Goal: Task Accomplishment & Management: Use online tool/utility

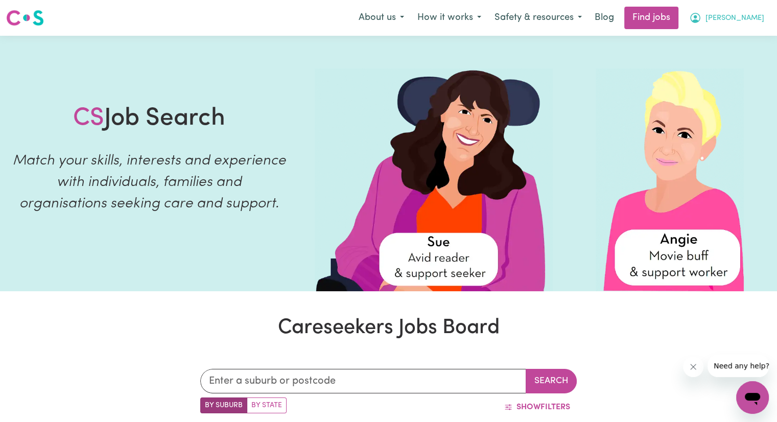
click at [701, 18] on icon "My Account" at bounding box center [695, 18] width 12 height 12
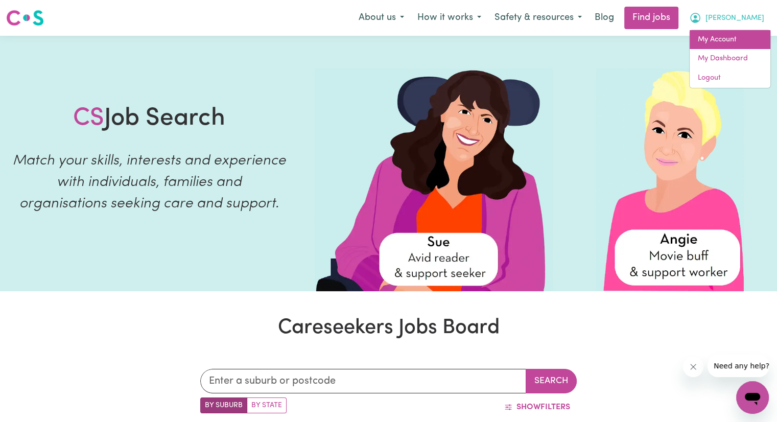
click at [719, 46] on link "My Account" at bounding box center [729, 39] width 81 height 19
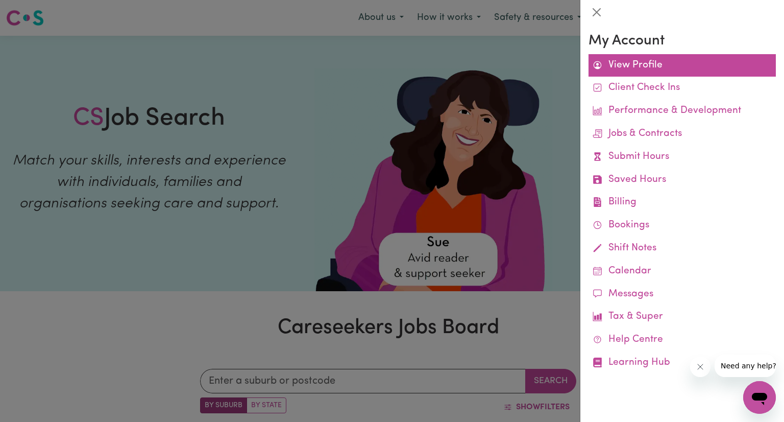
click at [641, 66] on link "View Profile" at bounding box center [682, 65] width 187 height 23
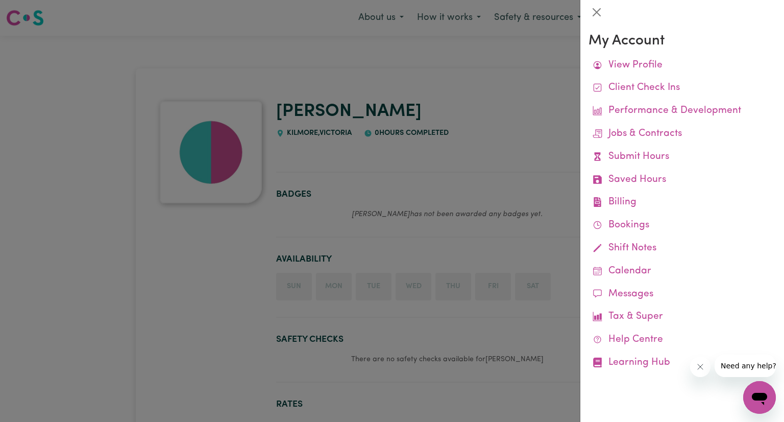
click at [460, 102] on div at bounding box center [392, 211] width 784 height 422
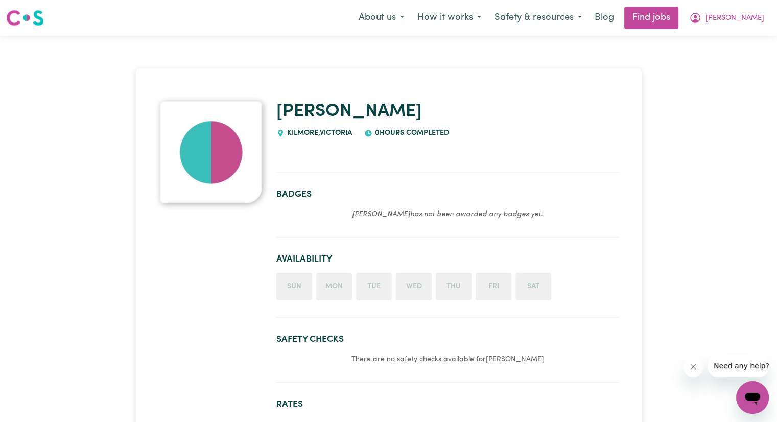
click at [233, 148] on img at bounding box center [211, 152] width 102 height 102
click at [678, 22] on link "Find jobs" at bounding box center [651, 18] width 54 height 22
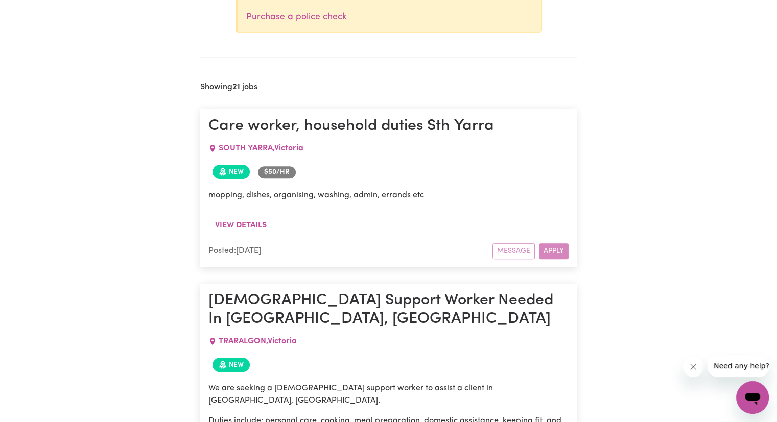
scroll to position [529, 0]
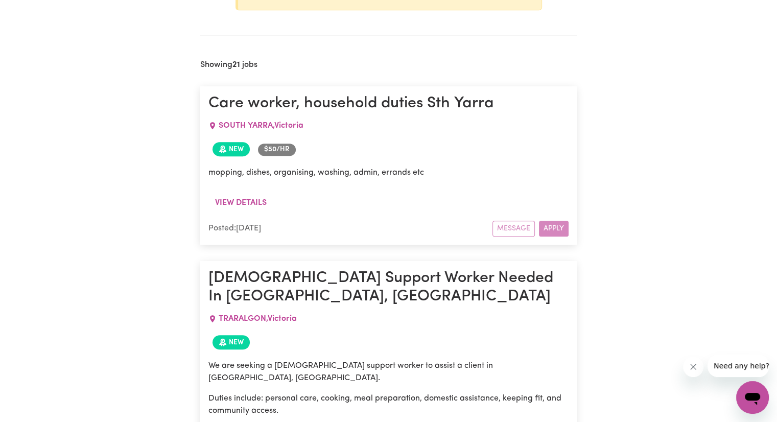
click at [685, 365] on button "Close message from company" at bounding box center [693, 366] width 20 height 20
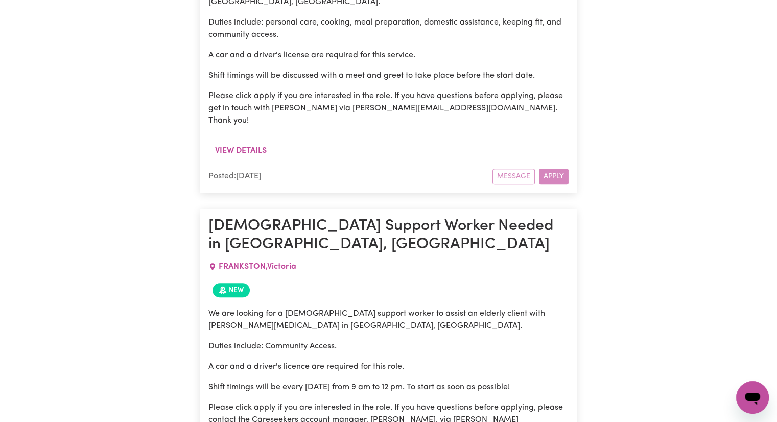
scroll to position [910, 0]
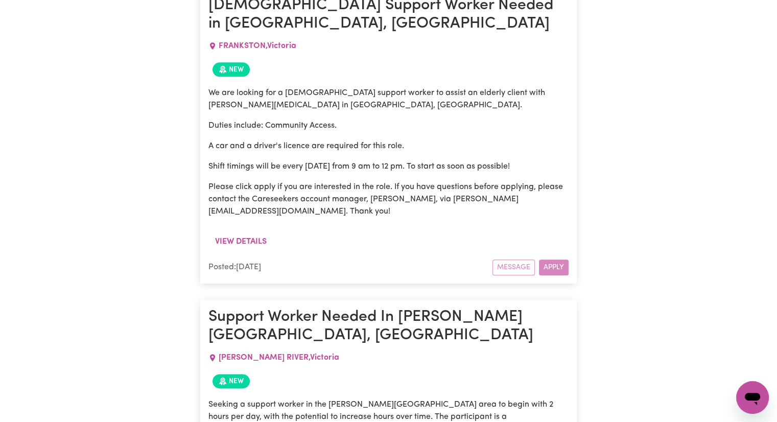
scroll to position [1128, 0]
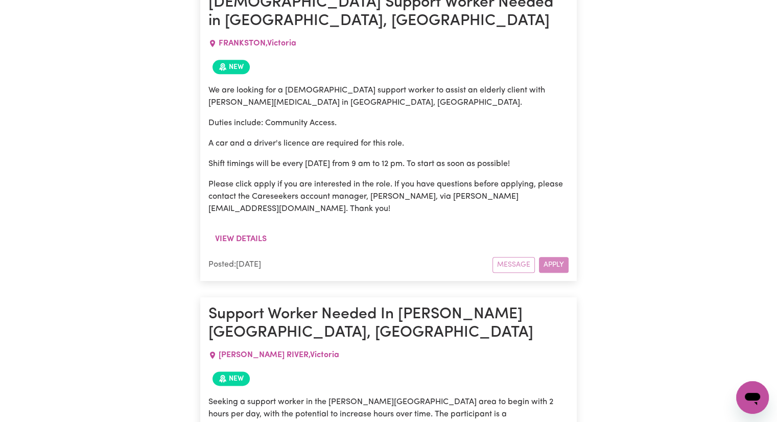
drag, startPoint x: 775, startPoint y: 72, endPoint x: 784, endPoint y: 80, distance: 12.0
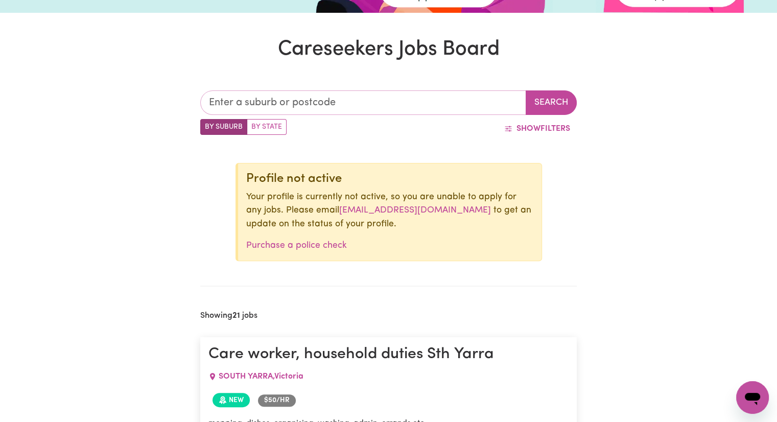
click at [351, 108] on input "text" at bounding box center [363, 102] width 326 height 25
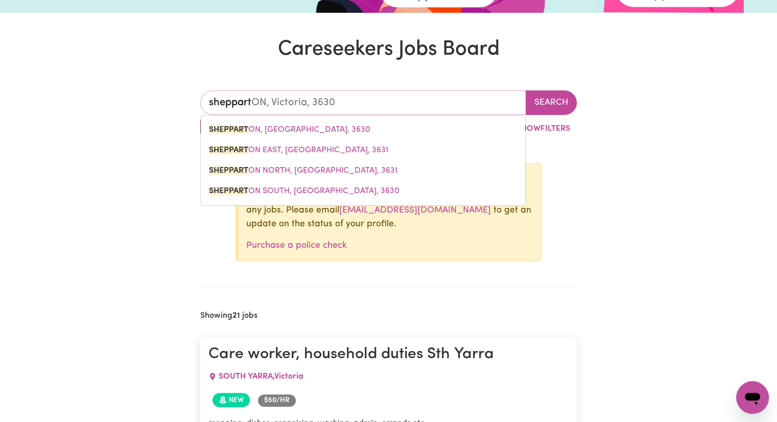
type input "shepparto"
type input "sheppartoN, [GEOGRAPHIC_DATA], 3630"
type input "shepparton"
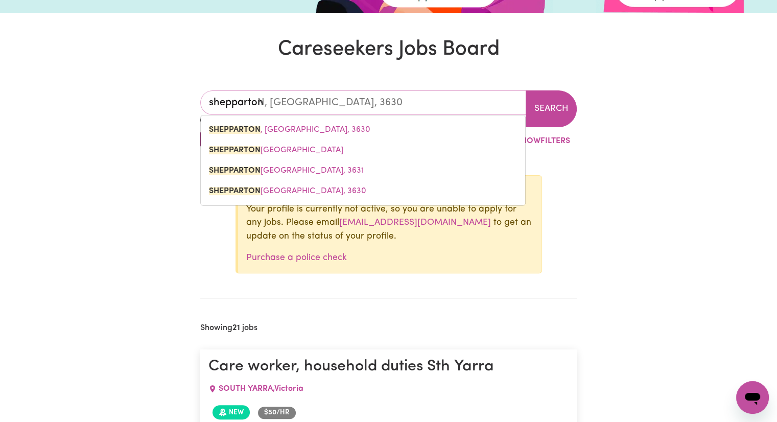
type input "shepparton, [GEOGRAPHIC_DATA], 3630"
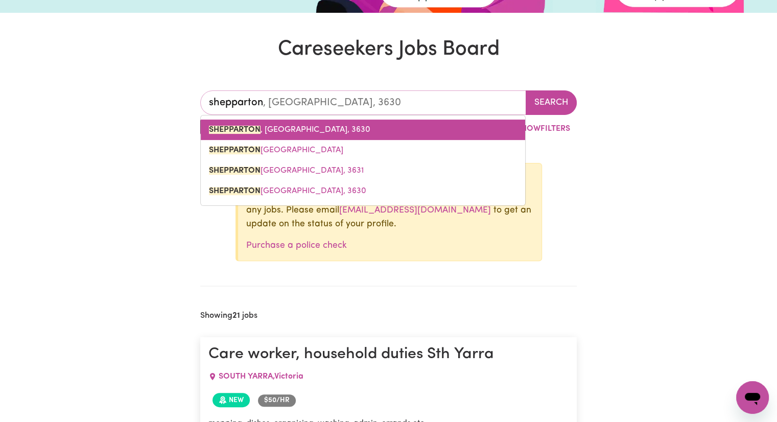
click at [353, 126] on link "SHEPPARTON , [GEOGRAPHIC_DATA], 3630" at bounding box center [363, 129] width 324 height 20
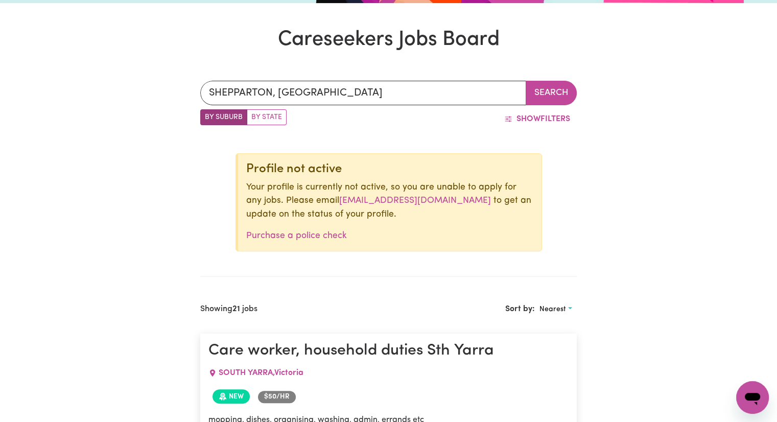
scroll to position [286, 0]
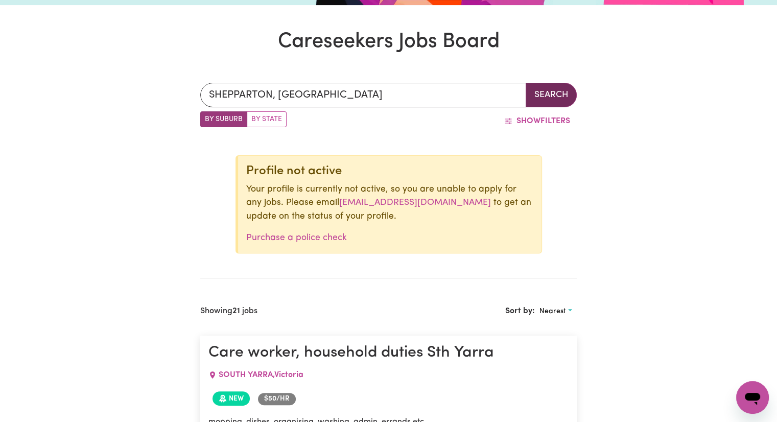
click at [558, 97] on button "Search" at bounding box center [550, 95] width 51 height 25
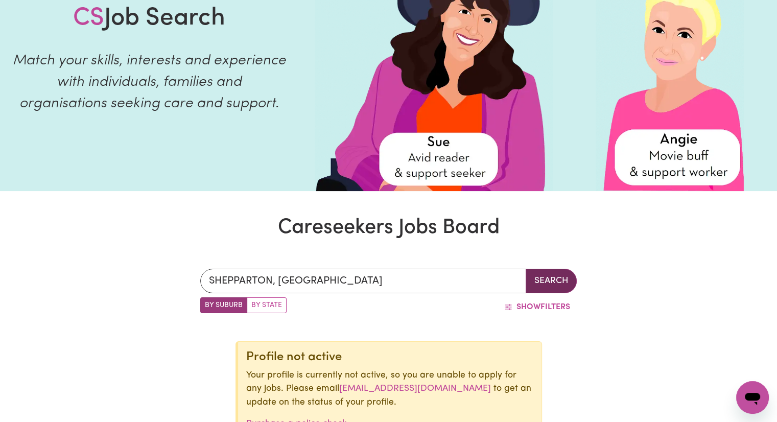
scroll to position [102, 0]
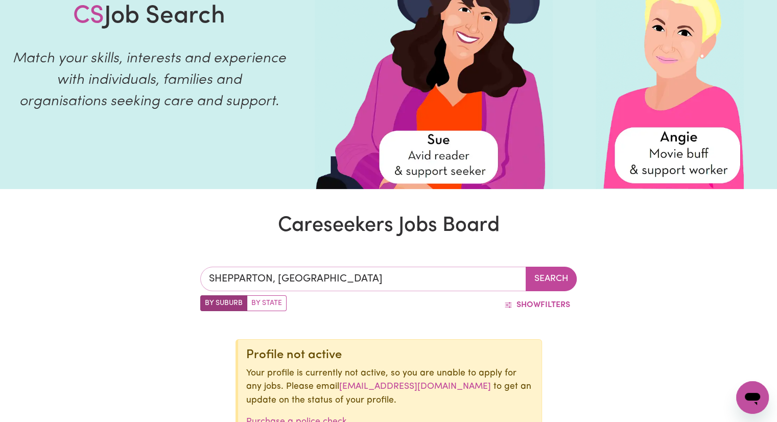
click at [464, 283] on input "SHEPPARTON, [GEOGRAPHIC_DATA]" at bounding box center [363, 279] width 326 height 25
type input "SHEPPARTON, [GEOGRAPHIC_DATA], 3630"
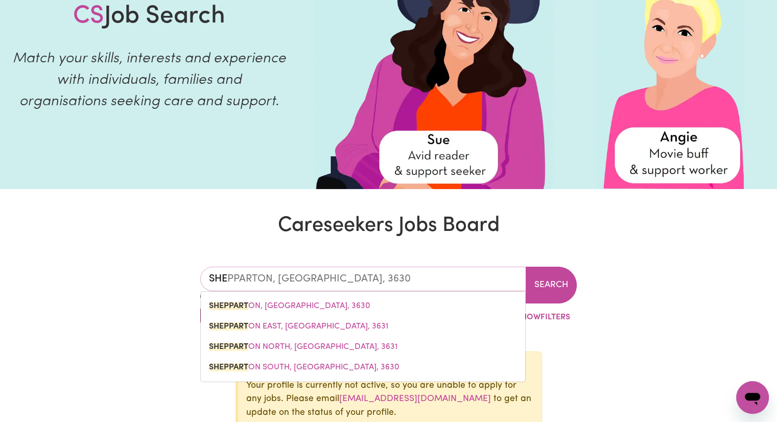
type input "SH"
type input "S"
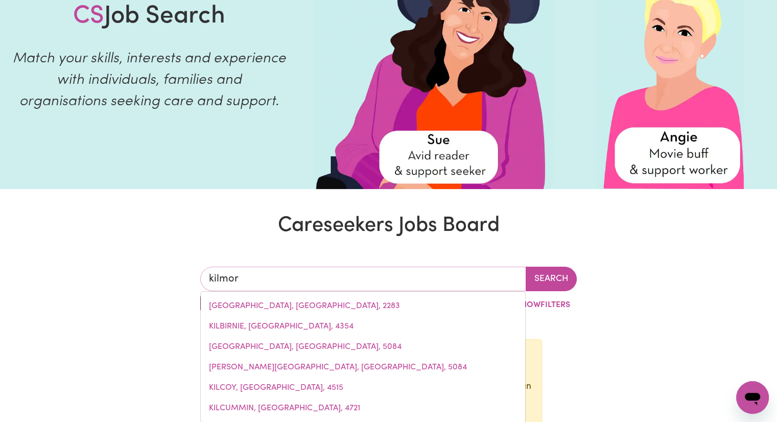
type input "kilmore"
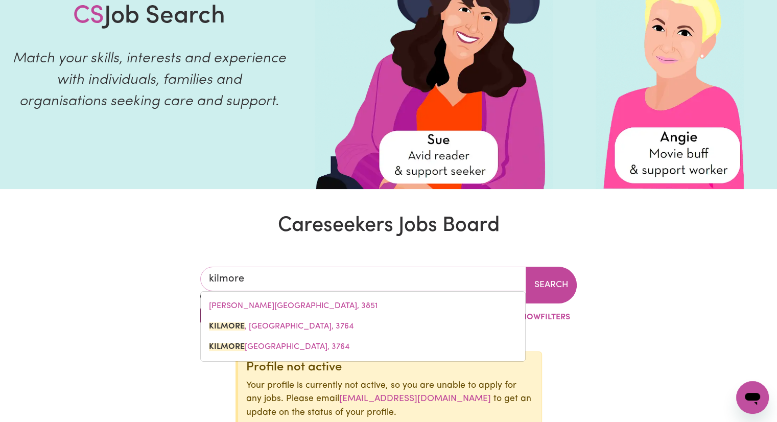
type input "kilmore, [GEOGRAPHIC_DATA], 3764"
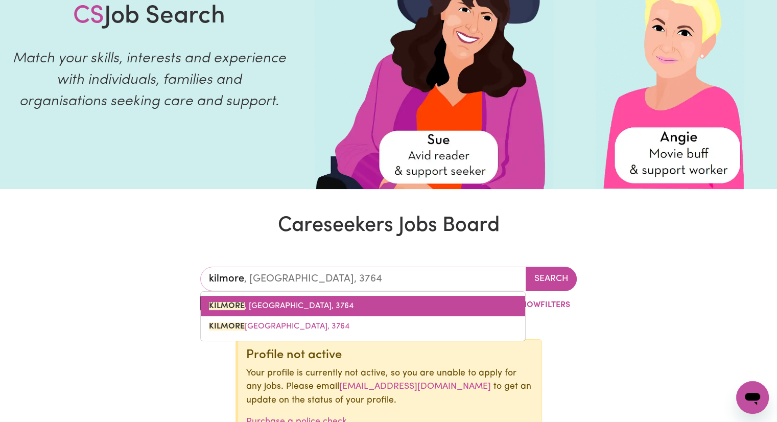
click at [287, 305] on span "KILMORE , [GEOGRAPHIC_DATA], 3764" at bounding box center [281, 306] width 145 height 8
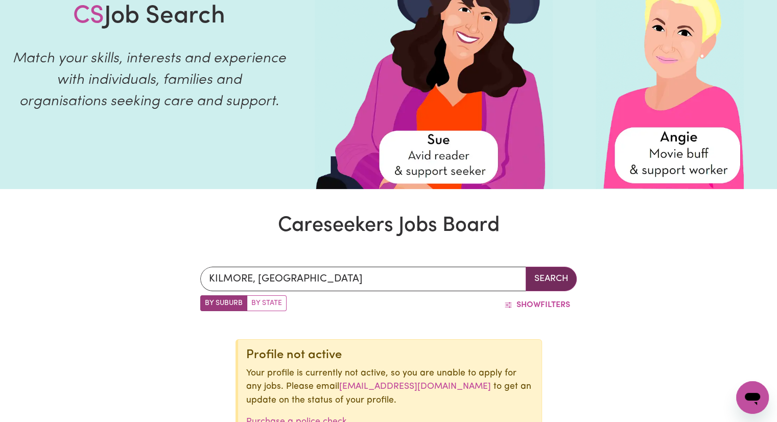
click at [554, 274] on button "Search" at bounding box center [550, 279] width 51 height 25
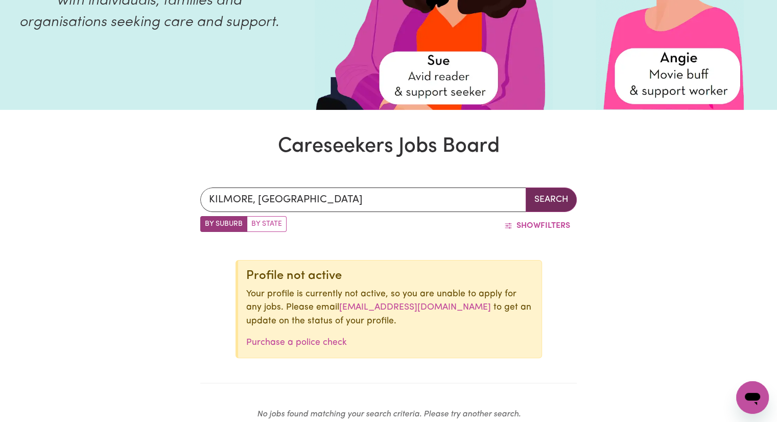
scroll to position [188, 0]
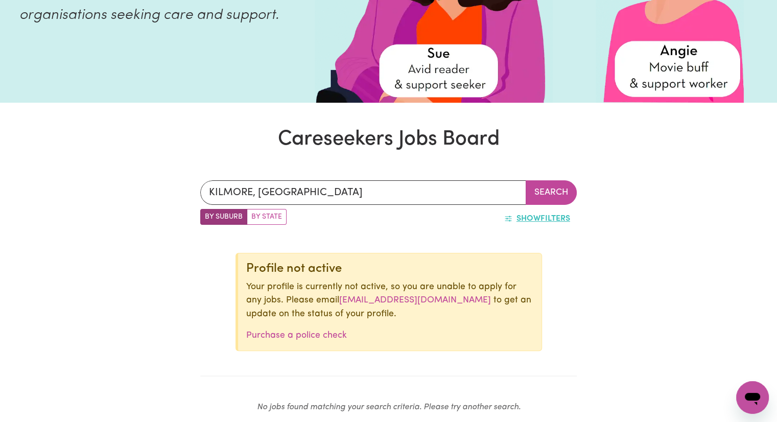
click at [528, 215] on span "Show" at bounding box center [528, 218] width 24 height 8
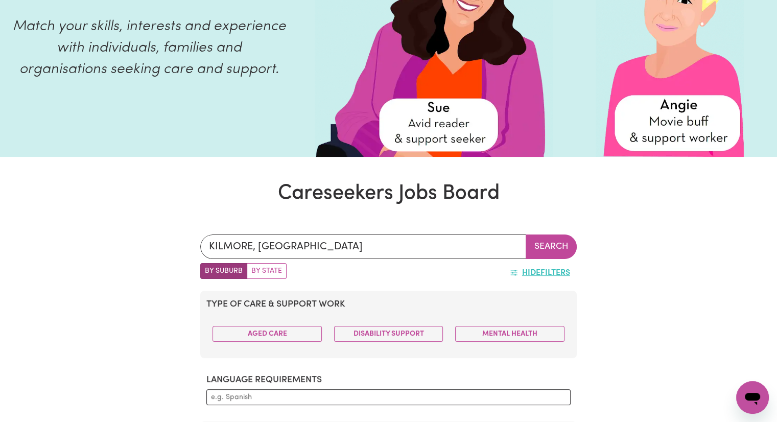
scroll to position [133, 0]
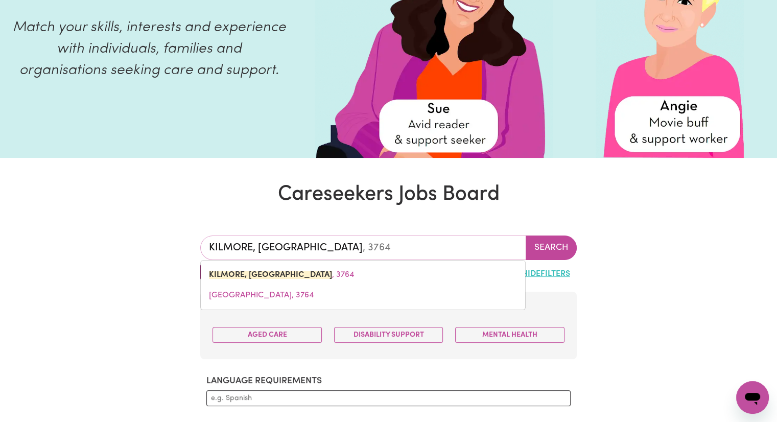
type input "KILMORE, [GEOGRAPHIC_DATA], 3764"
click at [299, 250] on input "KILMORE, [GEOGRAPHIC_DATA]" at bounding box center [363, 247] width 326 height 25
drag, startPoint x: 299, startPoint y: 250, endPoint x: 141, endPoint y: 227, distance: 160.0
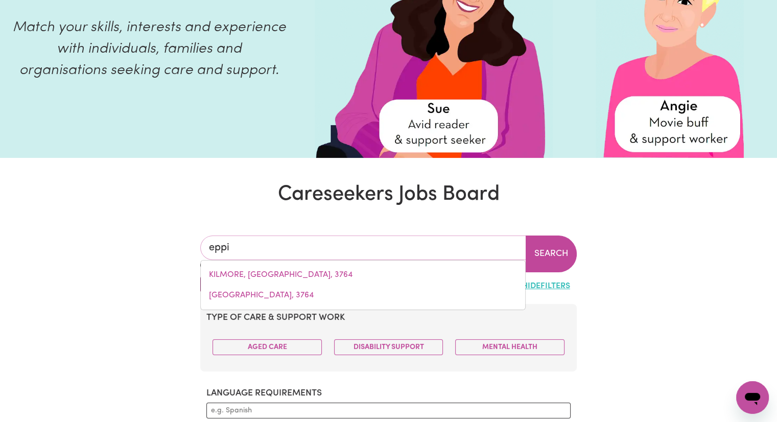
type input "eppin"
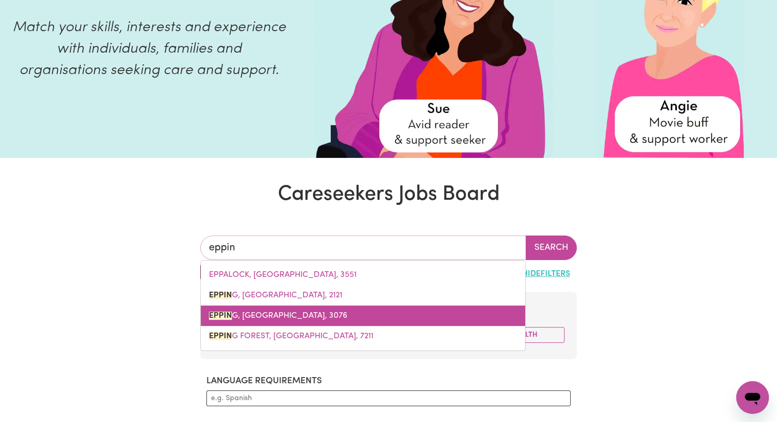
click at [264, 320] on link "EPPIN G, [GEOGRAPHIC_DATA], 3076" at bounding box center [363, 315] width 324 height 20
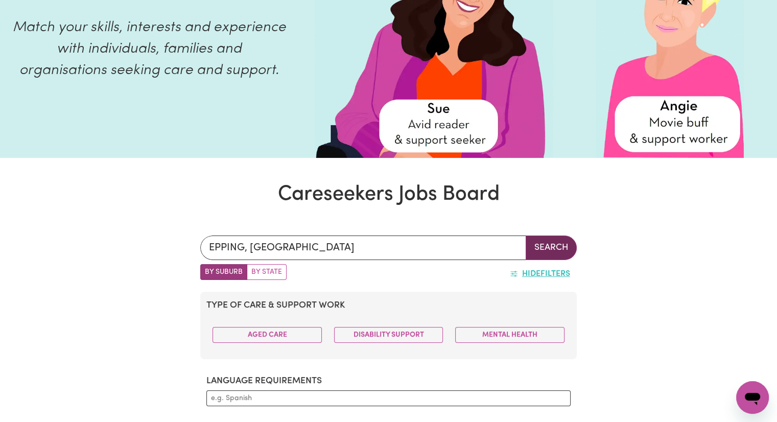
click at [561, 250] on button "Search" at bounding box center [550, 247] width 51 height 25
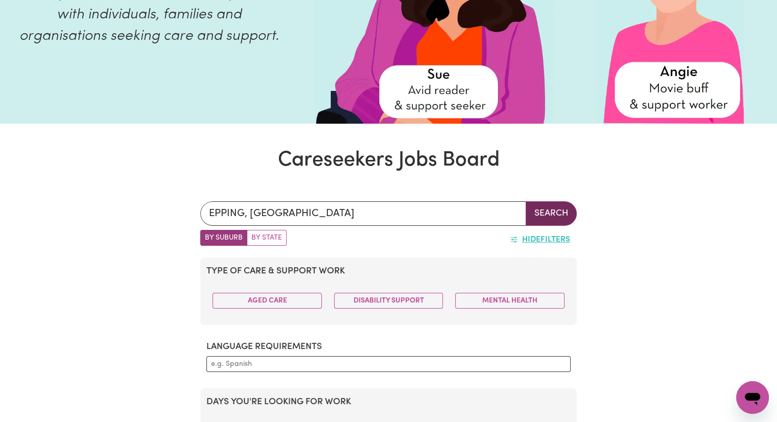
scroll to position [165, 0]
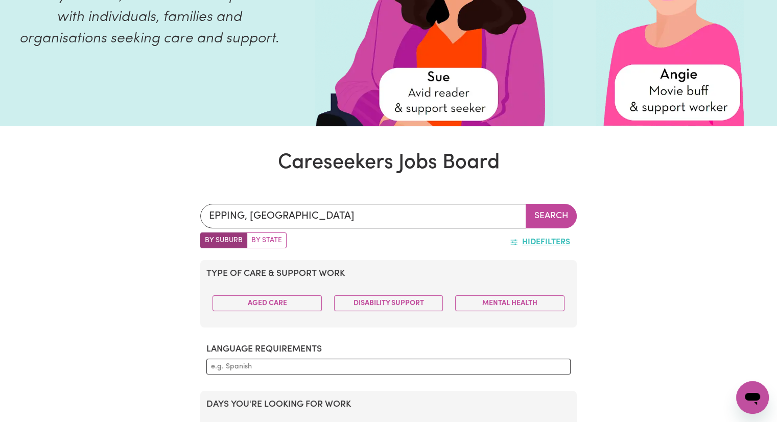
click at [556, 248] on button "Hide Filters" at bounding box center [540, 241] width 74 height 19
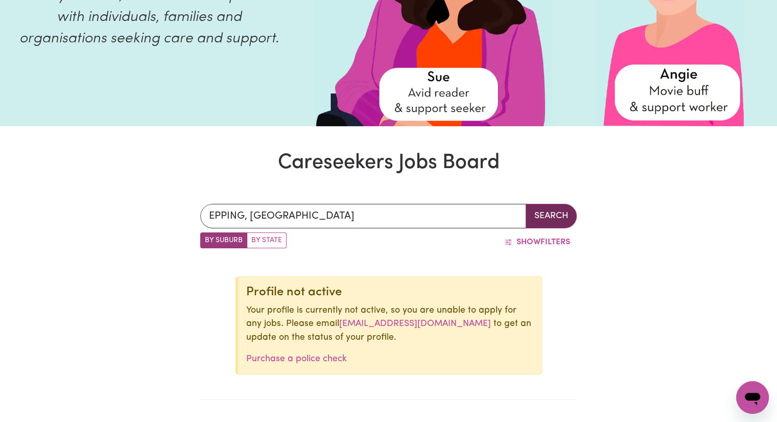
click at [563, 213] on button "Search" at bounding box center [550, 216] width 51 height 25
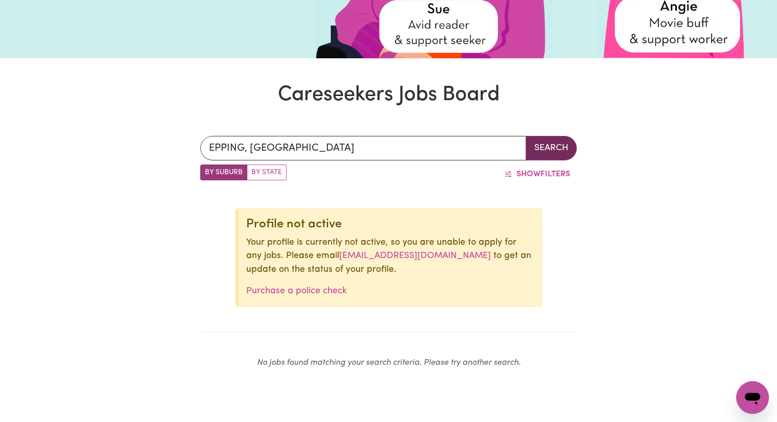
scroll to position [220, 0]
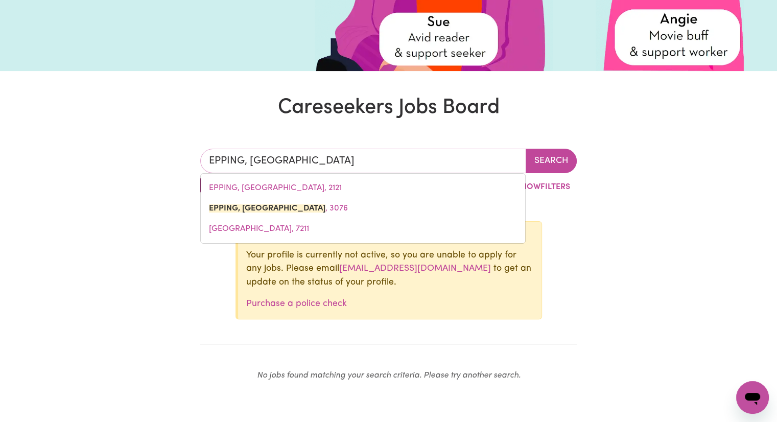
drag, startPoint x: 322, startPoint y: 165, endPoint x: 47, endPoint y: 165, distance: 274.7
click at [47, 165] on div "EPPING, [PERSON_NAME], [GEOGRAPHIC_DATA], [STREET_ADDRESS] Search By Suburb By …" at bounding box center [388, 269] width 777 height 290
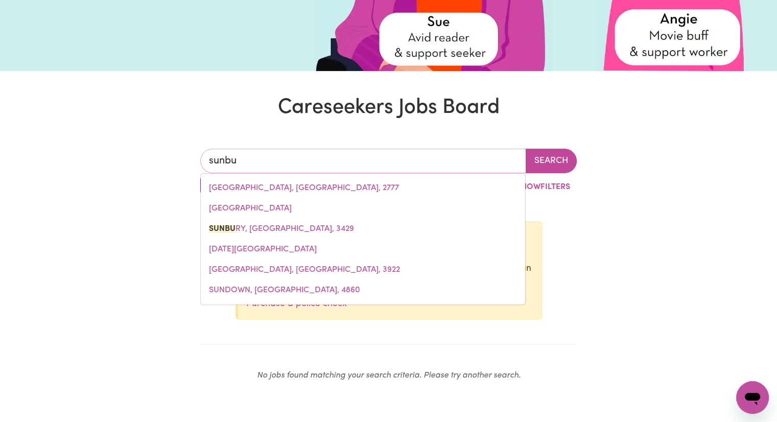
type input "sunbur"
type input "sunburY, [GEOGRAPHIC_DATA], 3429"
type input "sunbury"
type input "sunbury, [GEOGRAPHIC_DATA], 3429"
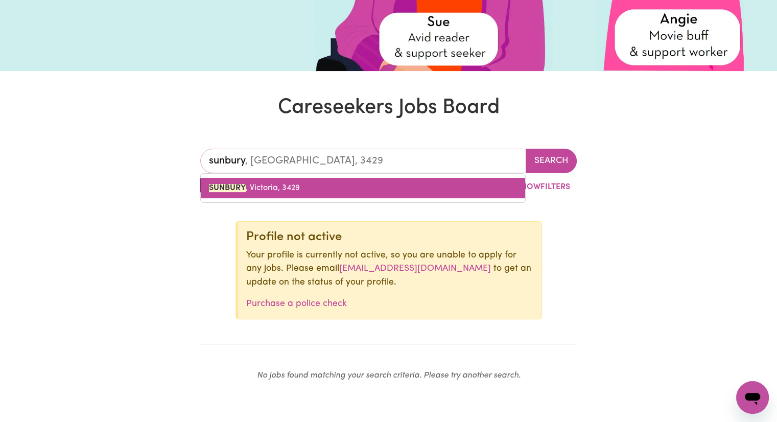
click at [299, 192] on span "[GEOGRAPHIC_DATA] , [GEOGRAPHIC_DATA], 3429" at bounding box center [254, 188] width 91 height 8
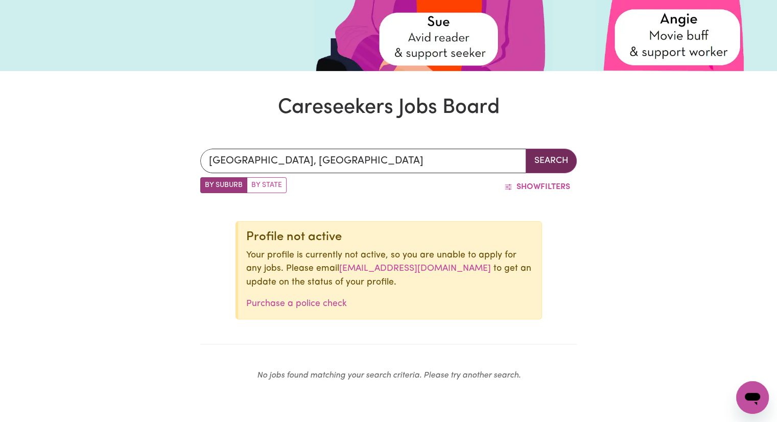
click at [544, 154] on button "Search" at bounding box center [550, 161] width 51 height 25
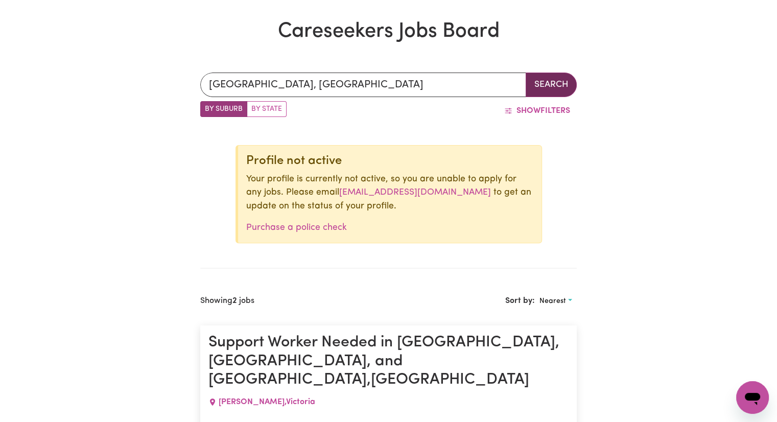
scroll to position [296, 0]
type input "[GEOGRAPHIC_DATA], [GEOGRAPHIC_DATA], 3429"
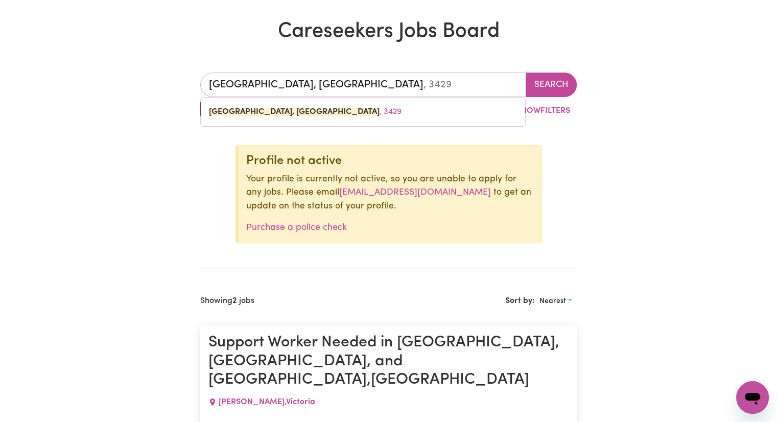
drag, startPoint x: 305, startPoint y: 93, endPoint x: 88, endPoint y: 118, distance: 218.4
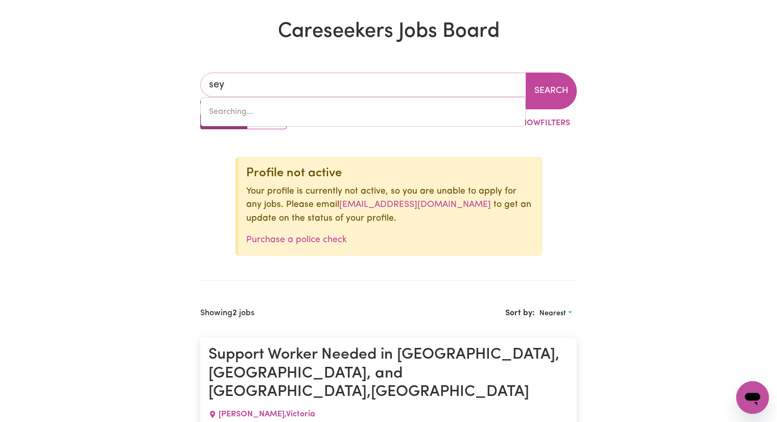
type input "seym"
type input "seymOUR, [GEOGRAPHIC_DATA], 7215"
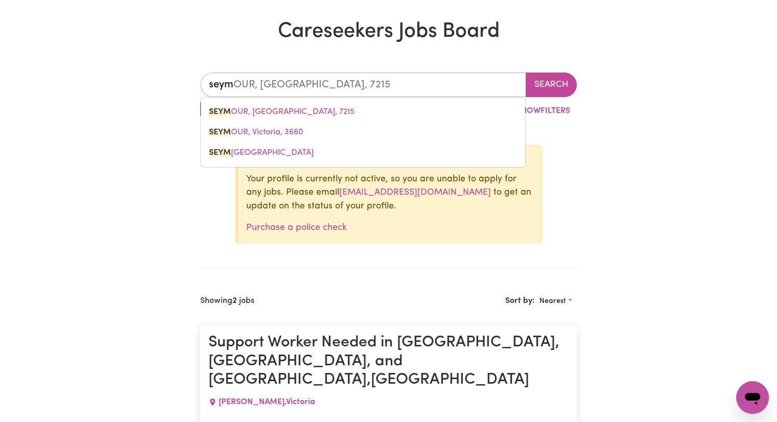
type input "seymo"
type input "seymoUR, [GEOGRAPHIC_DATA], 7215"
type input "seymou"
type input "seymouR, [GEOGRAPHIC_DATA], 7215"
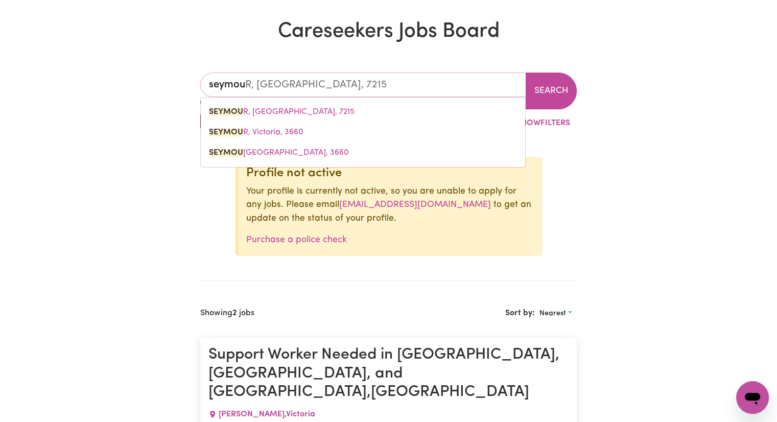
type input "[PERSON_NAME]"
type input "[GEOGRAPHIC_DATA], [GEOGRAPHIC_DATA], 7215"
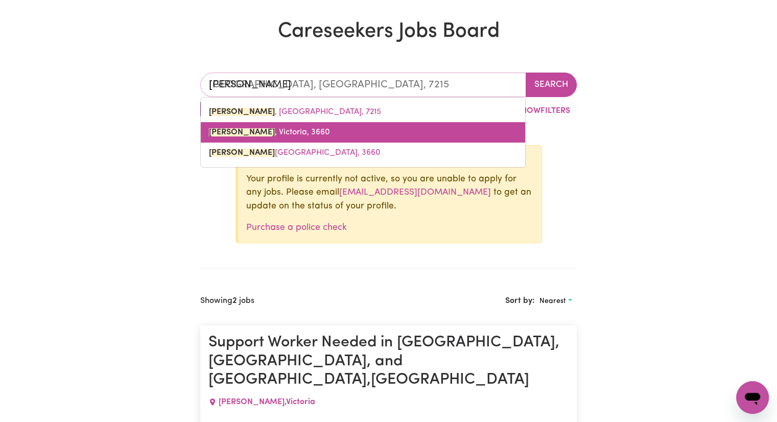
click at [232, 128] on mark "[PERSON_NAME]" at bounding box center [242, 132] width 66 height 8
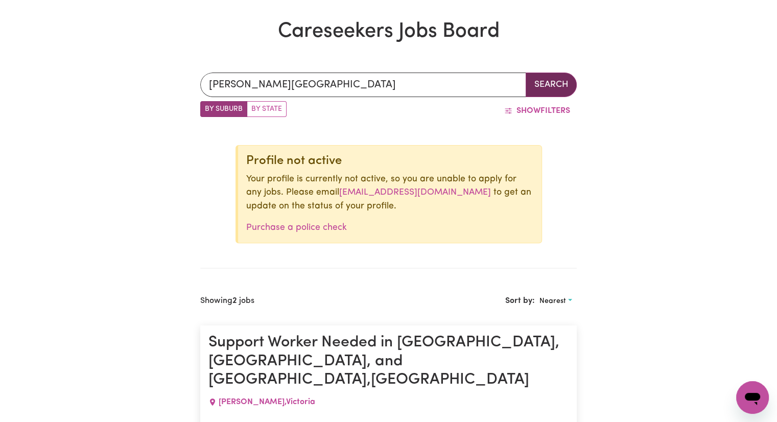
click at [573, 89] on button "Search" at bounding box center [550, 85] width 51 height 25
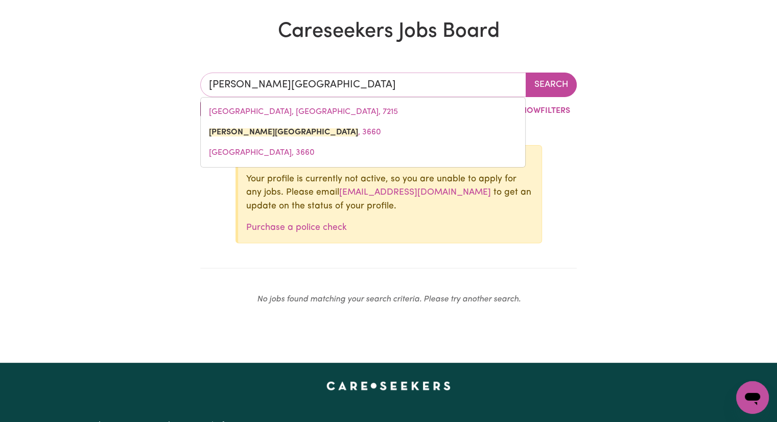
drag, startPoint x: 317, startPoint y: 89, endPoint x: 94, endPoint y: 108, distance: 224.0
click at [94, 108] on div "[PERSON_NAME], [PERSON_NAME], [GEOGRAPHIC_DATA], [STREET_ADDRESS][PERSON_NAME][…" at bounding box center [388, 193] width 777 height 290
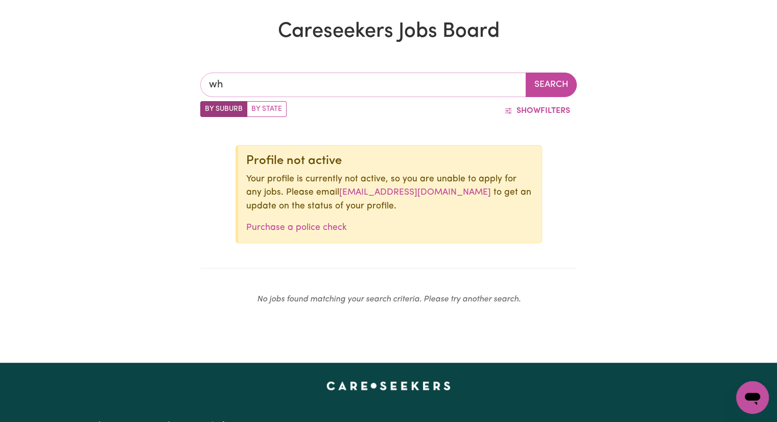
type input "whi"
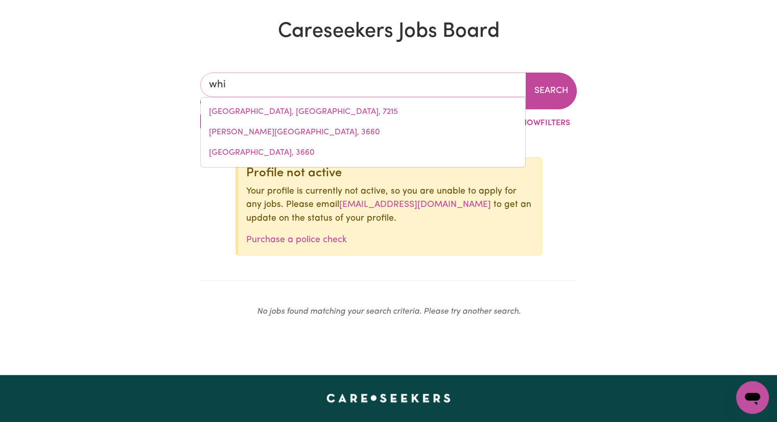
type input "whiAN WHIAN, [GEOGRAPHIC_DATA], 2480"
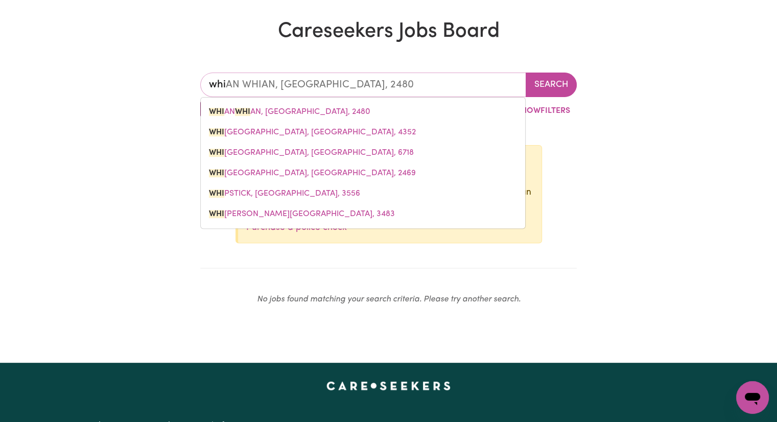
type input "whit"
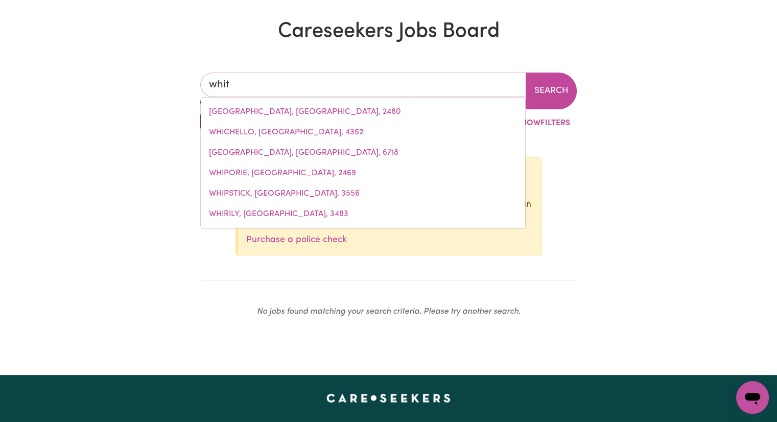
type input "whitBY, [GEOGRAPHIC_DATA], 6123"
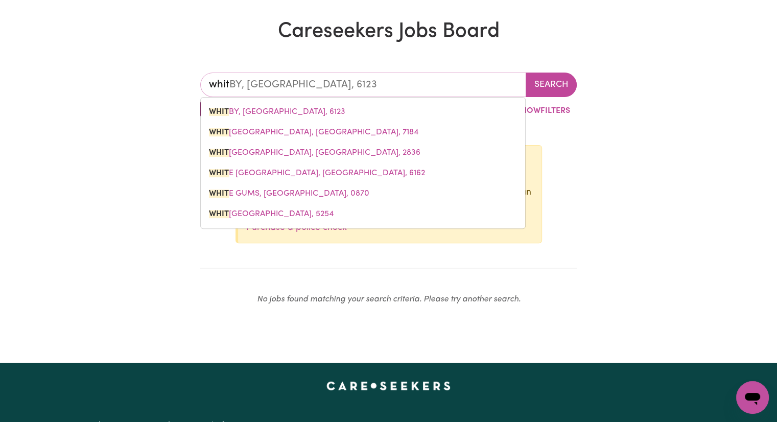
type input "[PERSON_NAME]"
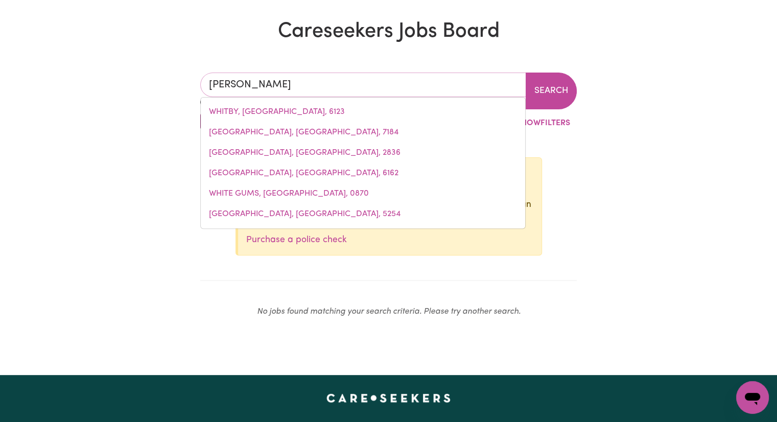
type input "[PERSON_NAME], [GEOGRAPHIC_DATA], 6207"
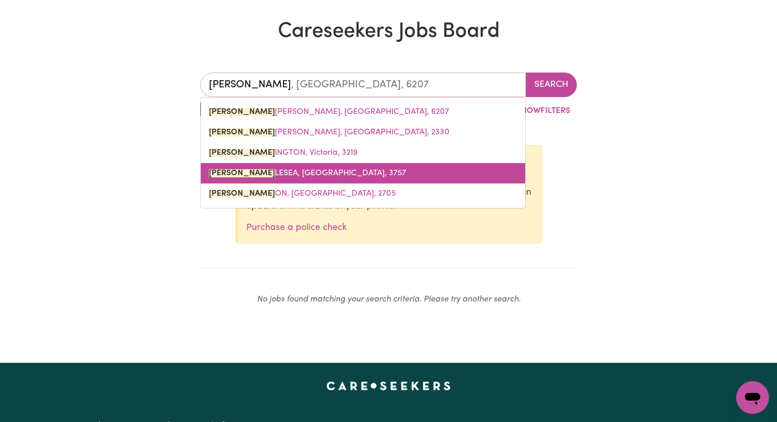
click at [309, 173] on span "[PERSON_NAME], [PERSON_NAME], 3757" at bounding box center [307, 173] width 197 height 8
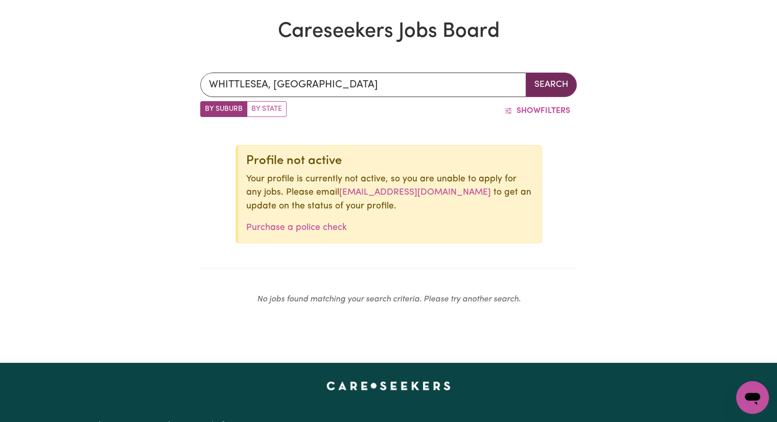
click at [563, 88] on button "Search" at bounding box center [550, 85] width 51 height 25
